Goal: Task Accomplishment & Management: Complete application form

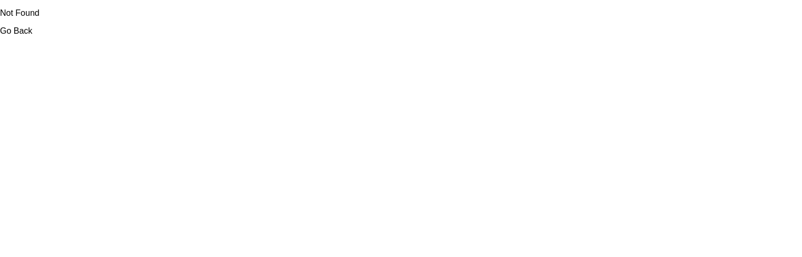
click at [26, 33] on link "Go Back" at bounding box center [16, 30] width 32 height 9
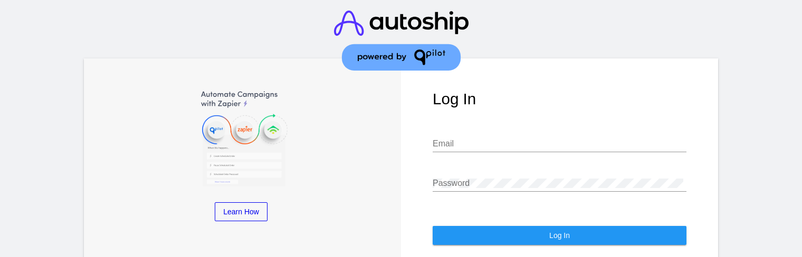
click at [495, 143] on input "Email" at bounding box center [560, 143] width 254 height 9
type input "sylvieduvet@yahoo.com"
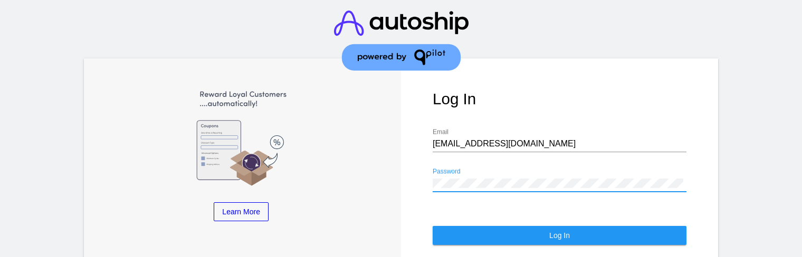
click at [562, 140] on input "sylvieduvet@yahoo.com" at bounding box center [560, 143] width 254 height 9
click at [606, 151] on div "sylvieduvet@yahoo.com Email" at bounding box center [560, 141] width 254 height 24
click at [549, 237] on span "Log In" at bounding box center [559, 236] width 21 height 8
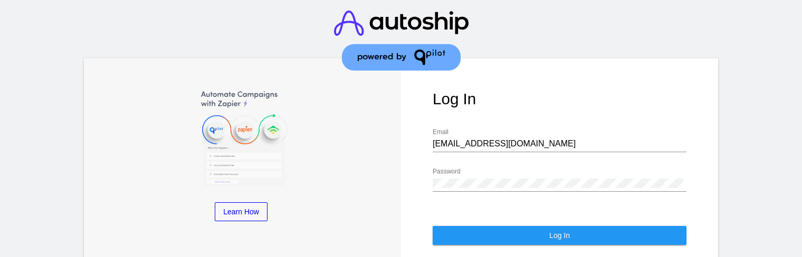
click at [622, 239] on button "Log In" at bounding box center [560, 235] width 254 height 19
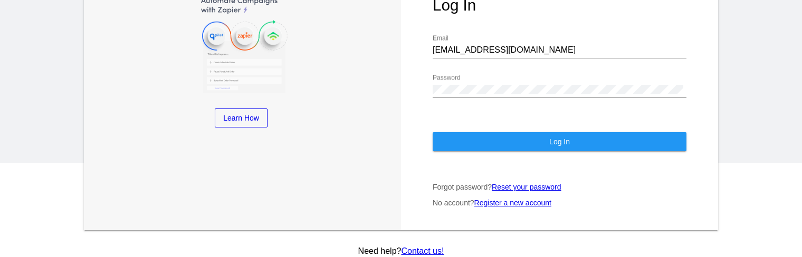
scroll to position [101, 0]
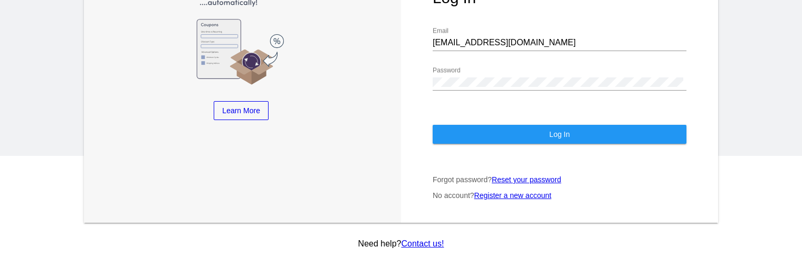
click at [424, 241] on link "Contact us!" at bounding box center [422, 243] width 43 height 9
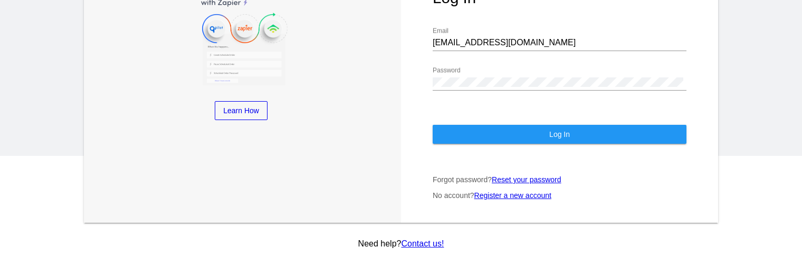
click at [658, 149] on div "Log In sylvieduvet@yahoo.com Email Password Log In Forgot password? Reset your …" at bounding box center [559, 90] width 317 height 266
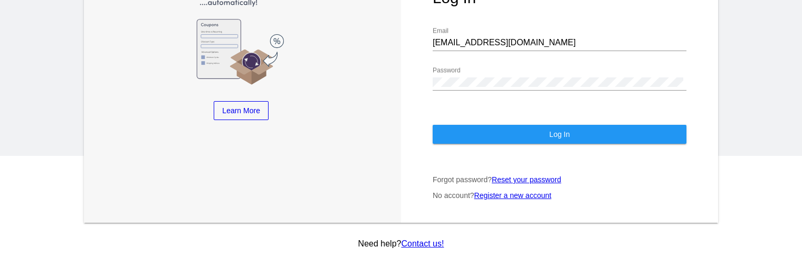
click at [536, 197] on link "Register a new account" at bounding box center [512, 195] width 77 height 8
